Goal: Information Seeking & Learning: Learn about a topic

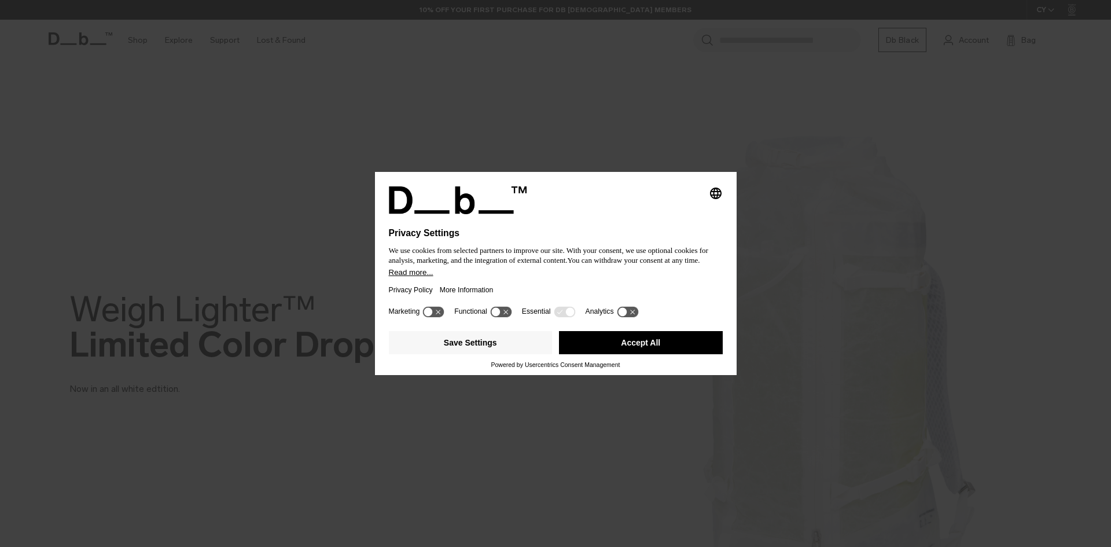
click at [617, 332] on button "Accept All" at bounding box center [641, 342] width 164 height 23
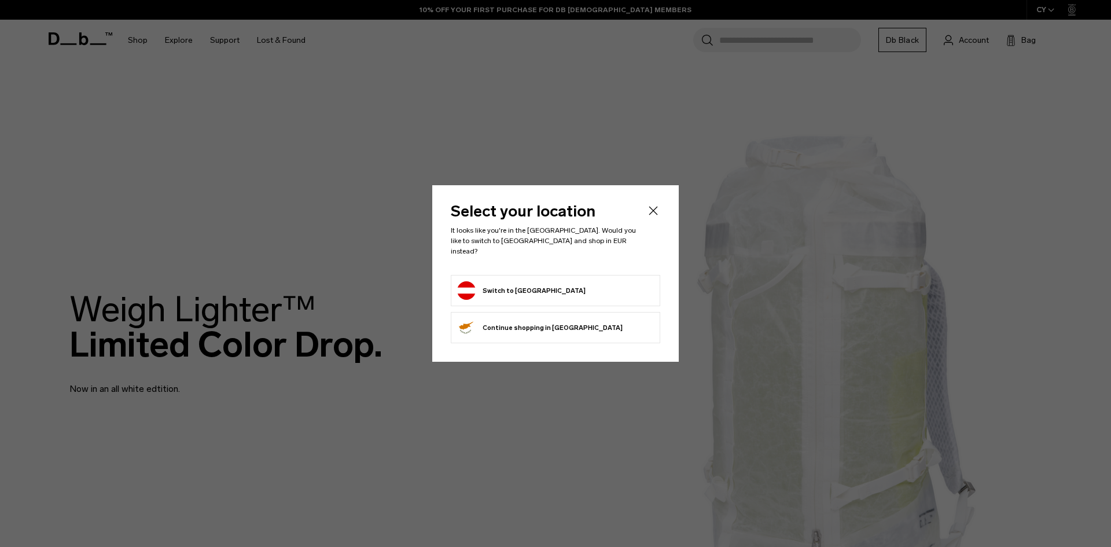
click at [597, 296] on li "Switch to Austria" at bounding box center [556, 290] width 210 height 31
click at [578, 275] on li "Switch to Austria" at bounding box center [556, 290] width 210 height 31
click at [491, 292] on button "Switch to Austria" at bounding box center [521, 290] width 128 height 19
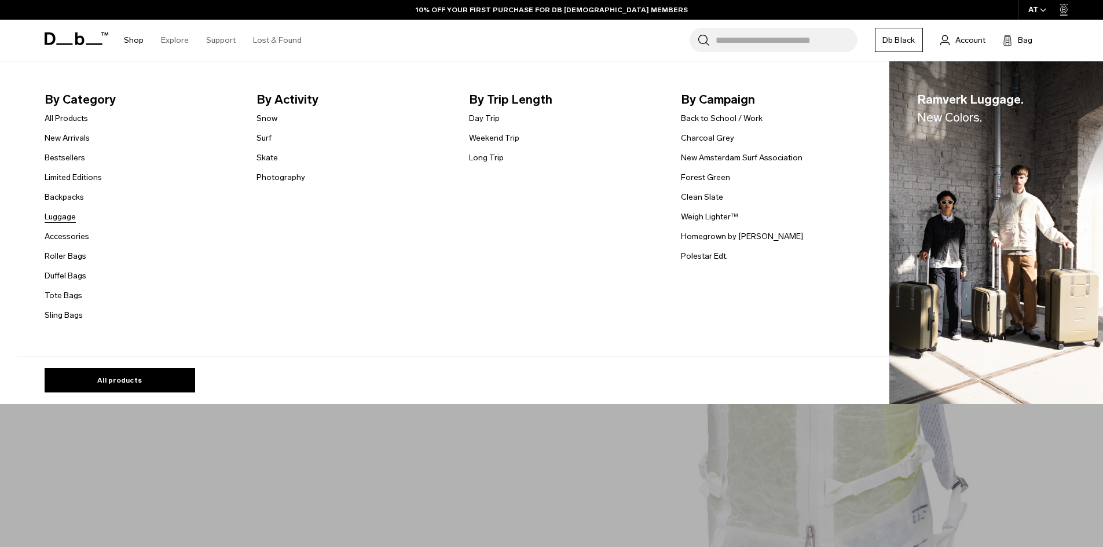
click at [72, 216] on link "Luggage" at bounding box center [60, 217] width 31 height 12
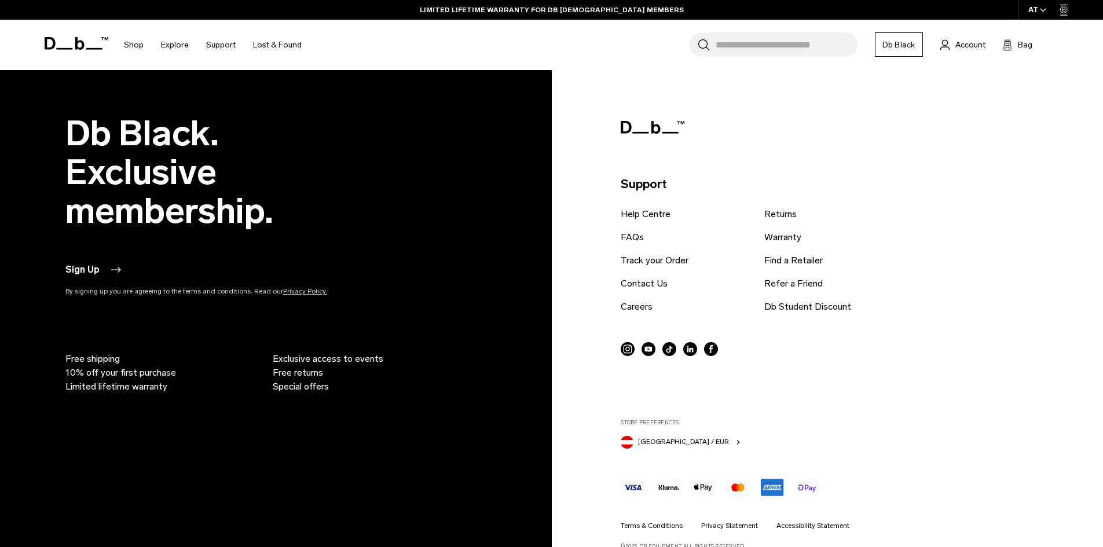
scroll to position [6534, 0]
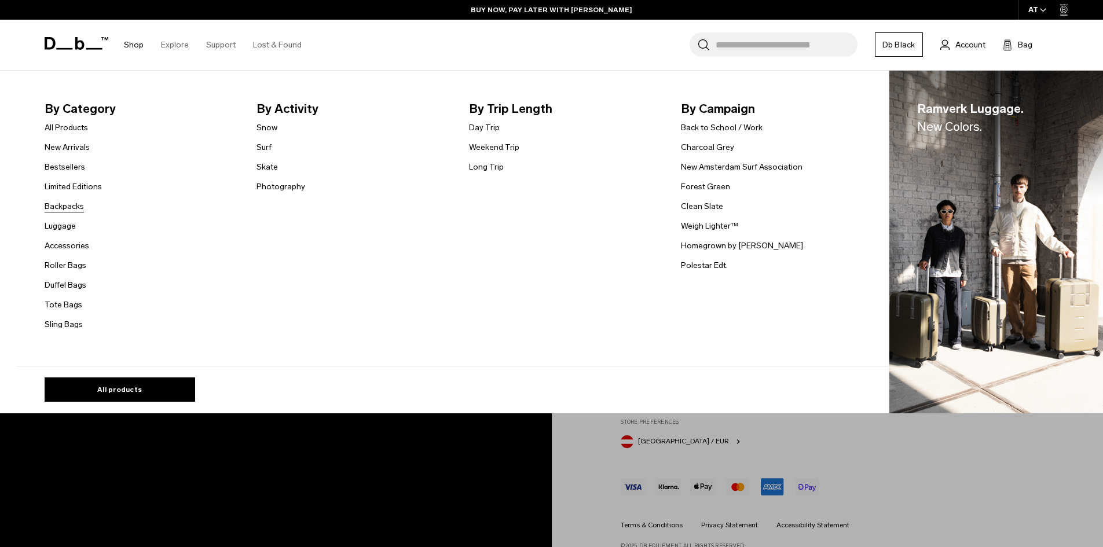
click at [69, 205] on link "Backpacks" at bounding box center [64, 206] width 39 height 12
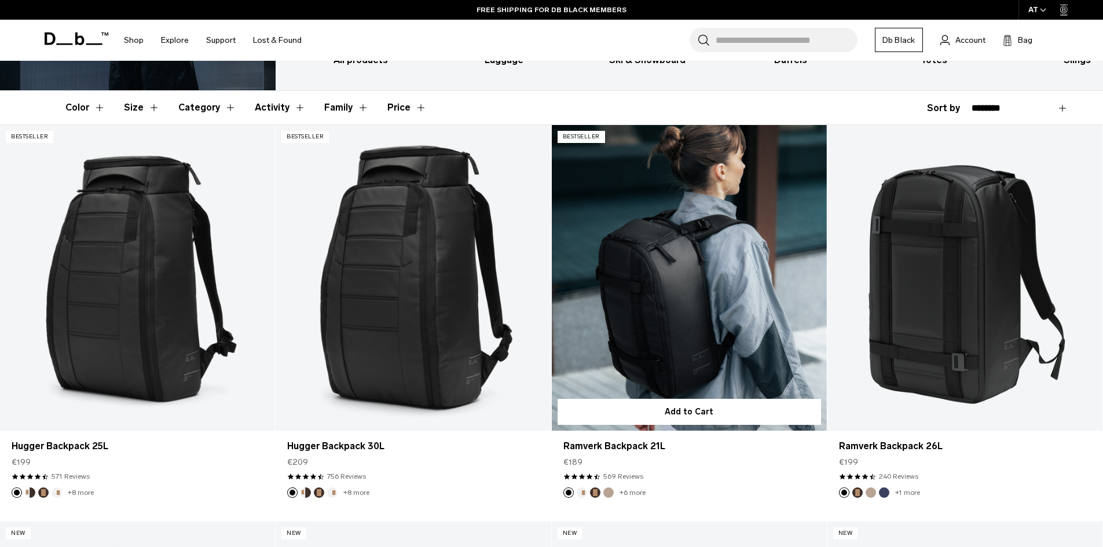
click at [718, 235] on link "Ramverk Backpack 21L" at bounding box center [689, 278] width 275 height 306
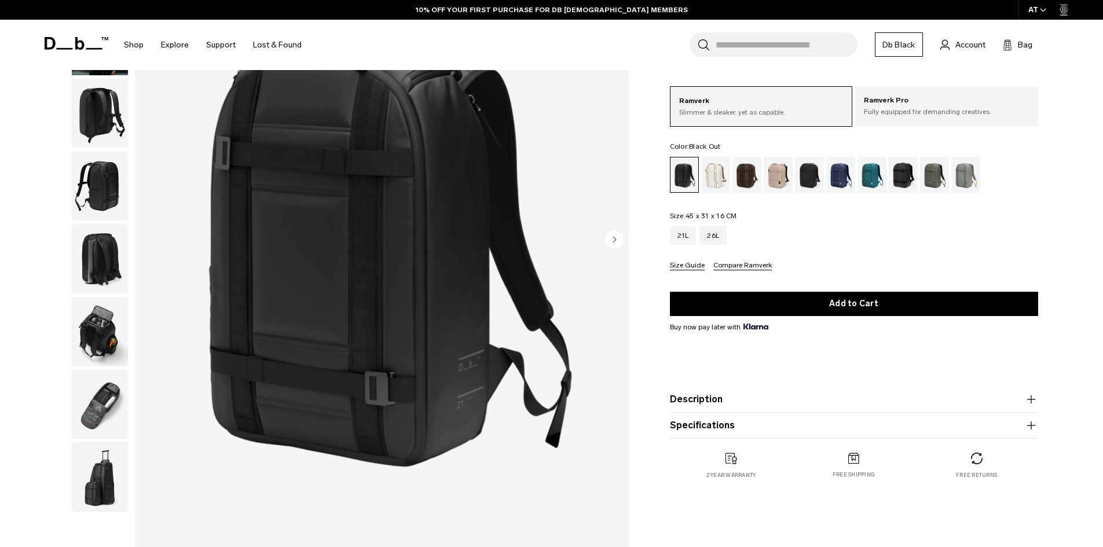
scroll to position [146, 0]
click at [714, 434] on product-accordion "Specifications Volume 21 Litres Dimensions 45 x 31 x 16 CM (H x W x D) Weight 1…" at bounding box center [854, 426] width 368 height 26
click at [712, 425] on button "Specifications" at bounding box center [854, 425] width 368 height 14
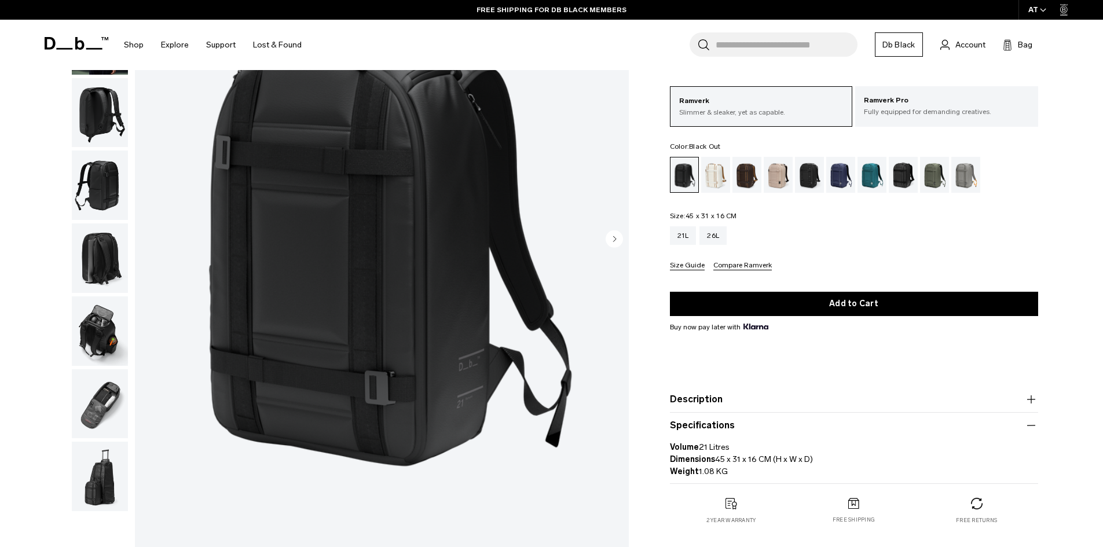
click at [104, 243] on img "button" at bounding box center [100, 257] width 56 height 69
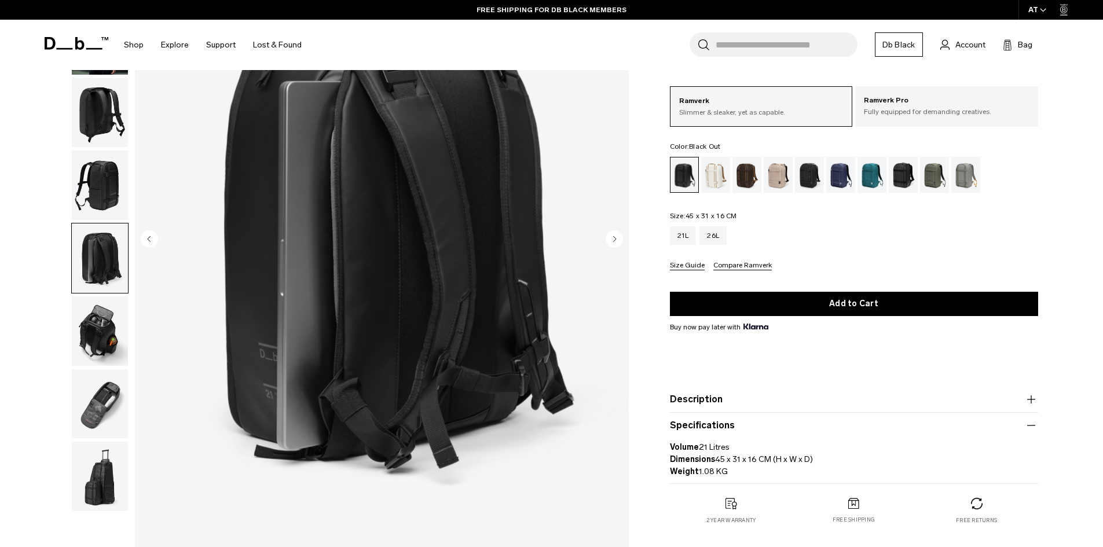
click at [101, 309] on img "button" at bounding box center [100, 330] width 56 height 69
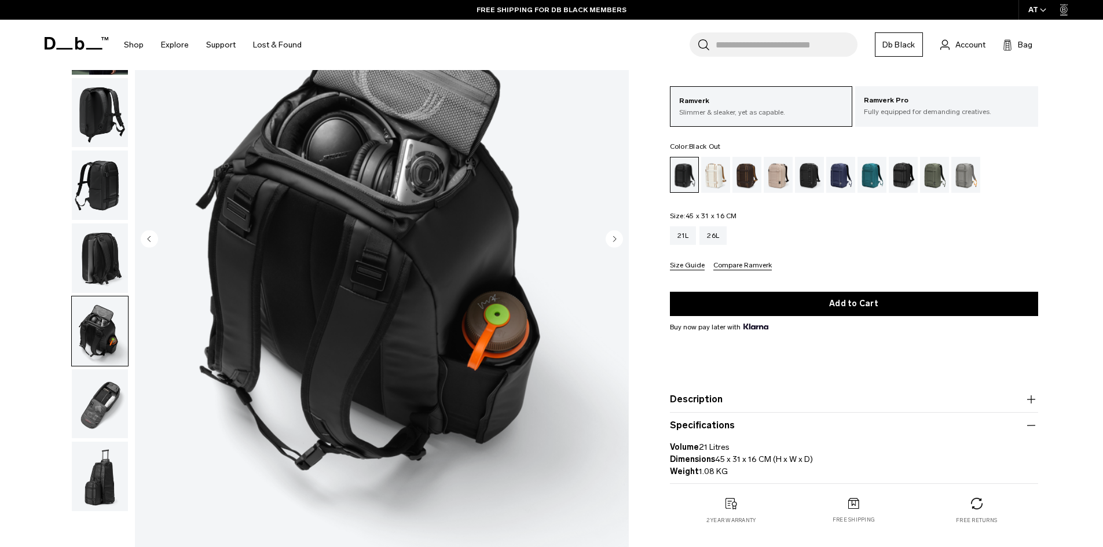
click at [83, 382] on img "button" at bounding box center [100, 403] width 56 height 69
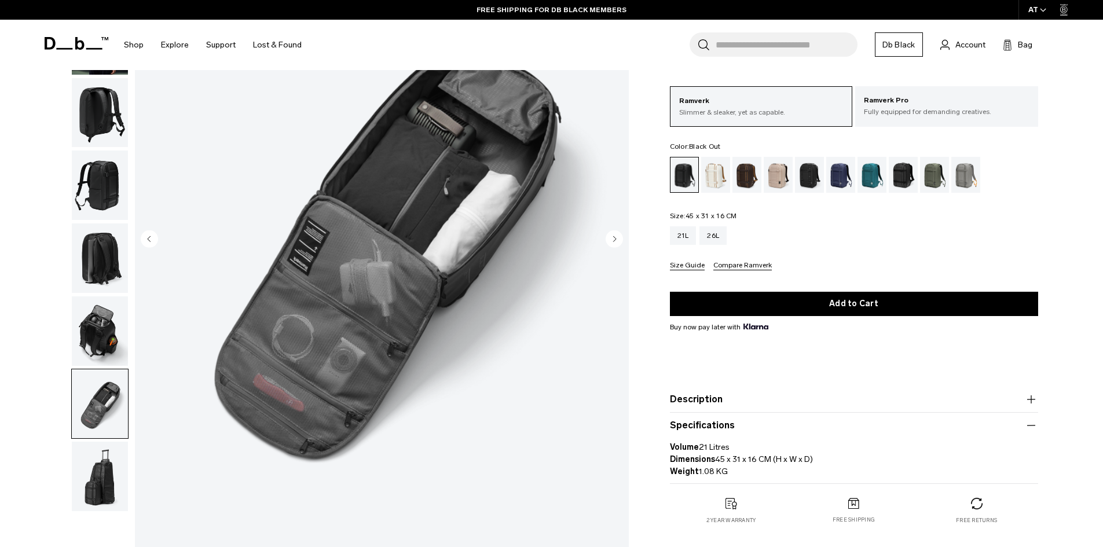
click at [89, 461] on img "button" at bounding box center [100, 476] width 56 height 69
